Goal: Information Seeking & Learning: Learn about a topic

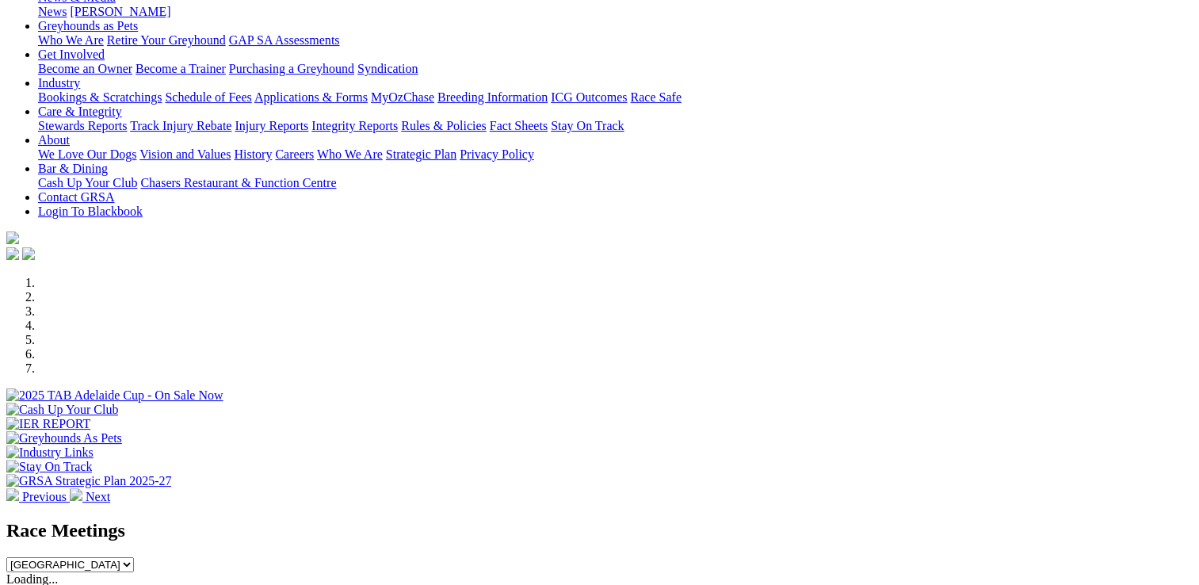
scroll to position [311, 0]
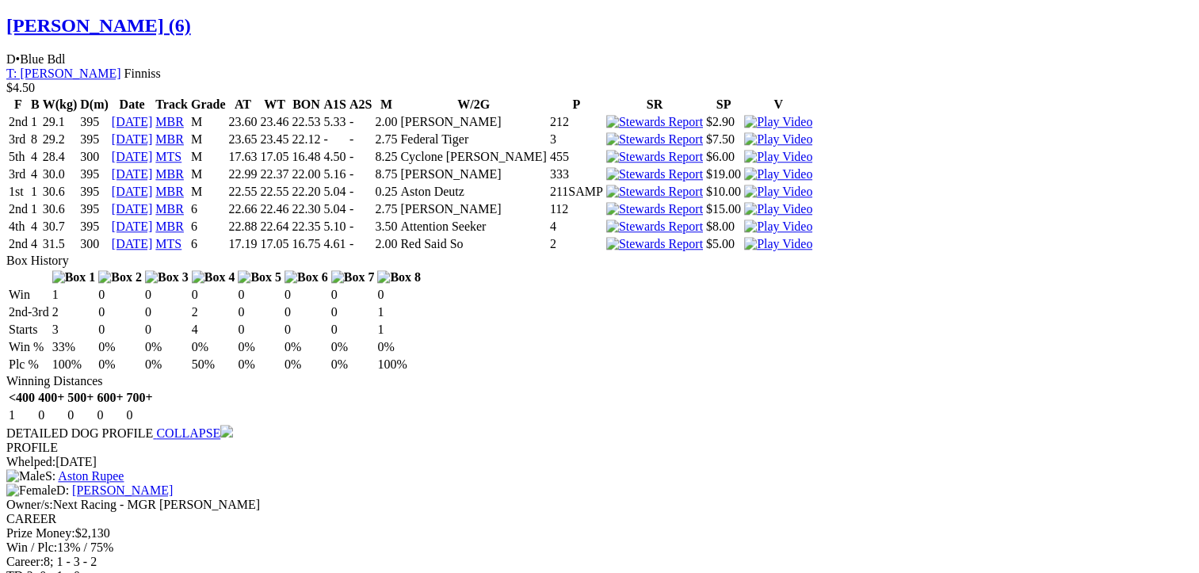
scroll to position [1555, 0]
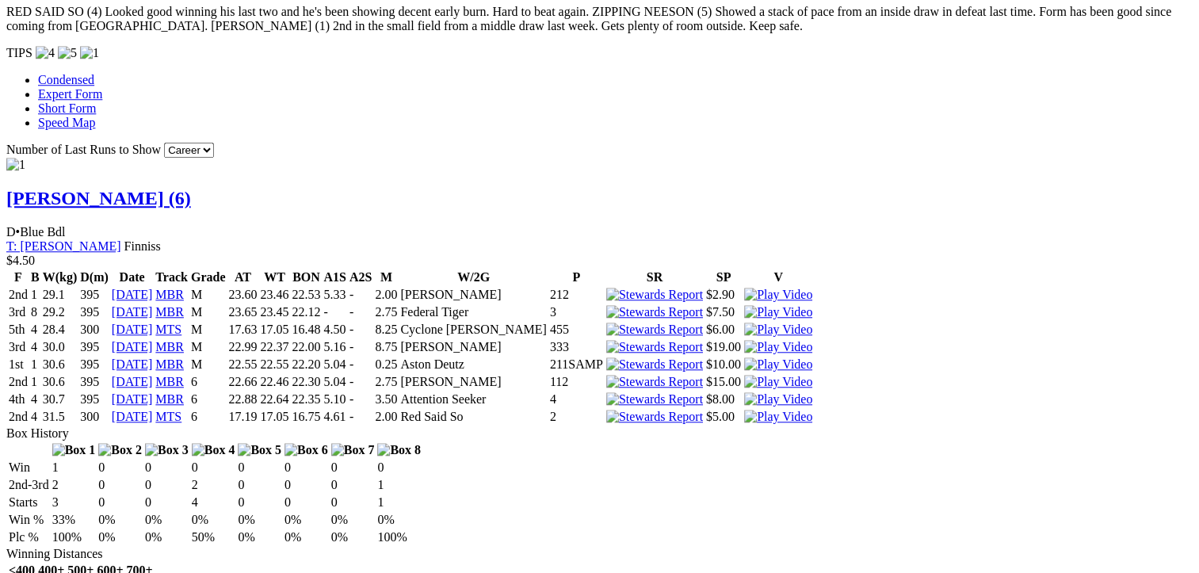
scroll to position [0, 0]
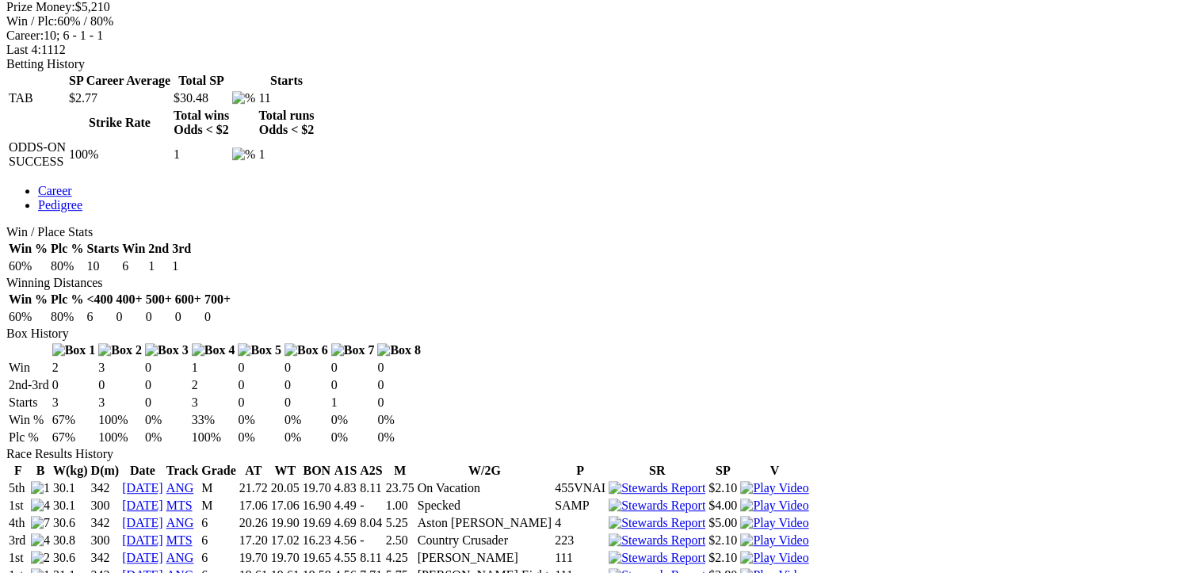
scroll to position [824, 0]
